Goal: Navigation & Orientation: Find specific page/section

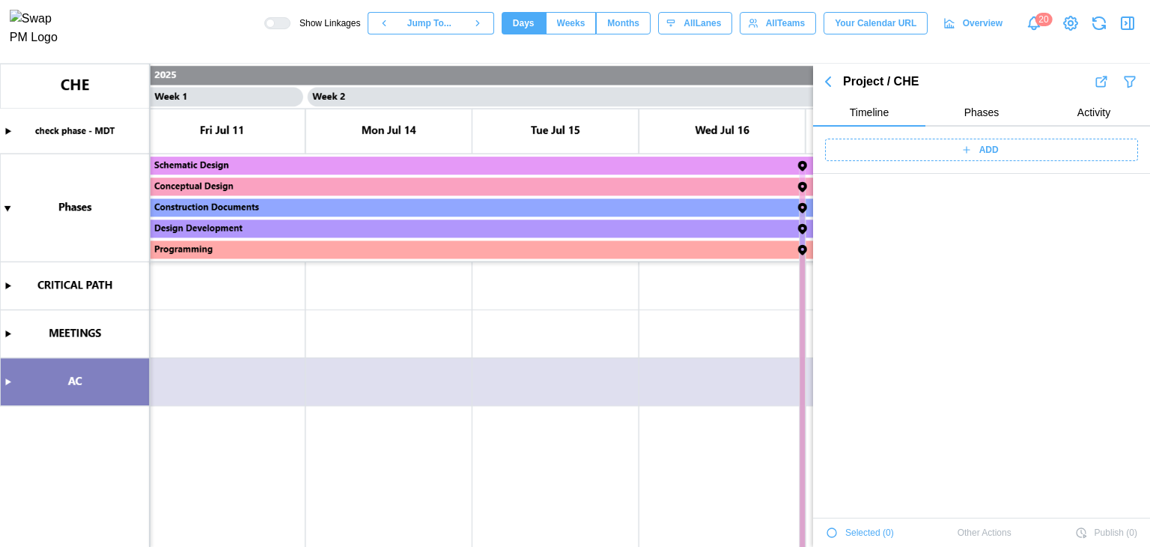
scroll to position [416, 0]
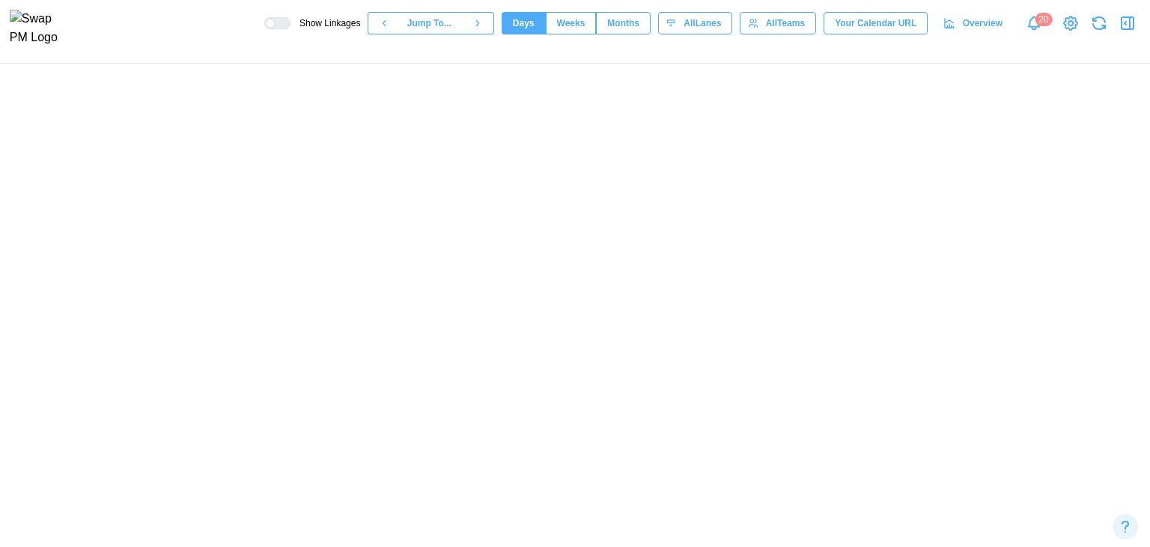
scroll to position [0, 678]
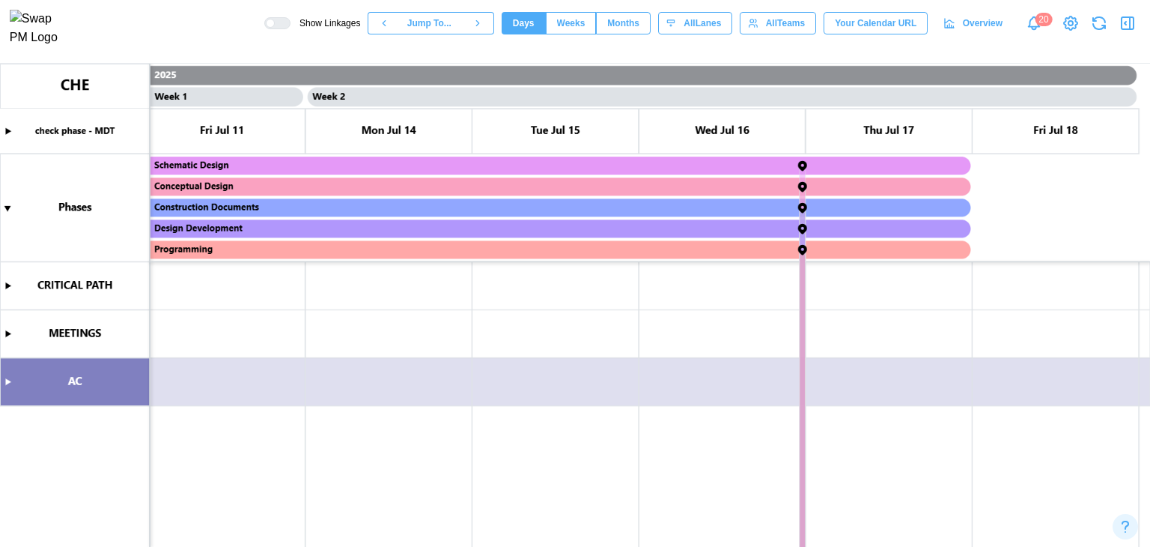
click at [10, 204] on canvas at bounding box center [575, 305] width 1150 height 483
